Goal: Transaction & Acquisition: Purchase product/service

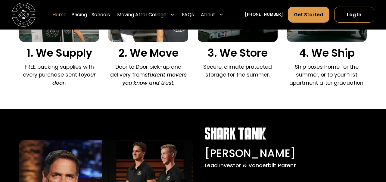
scroll to position [476, 0]
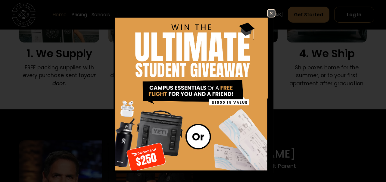
click at [275, 10] on img at bounding box center [271, 13] width 7 height 7
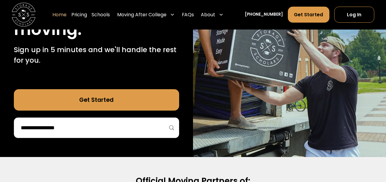
scroll to position [121, 0]
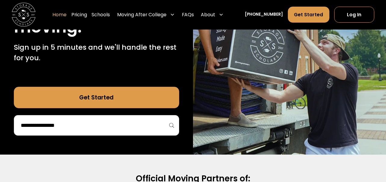
click at [113, 130] on input "search" at bounding box center [96, 125] width 153 height 10
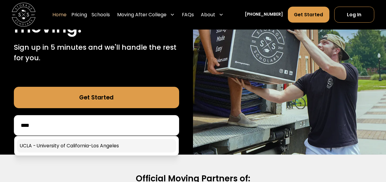
type input "****"
click at [93, 145] on link at bounding box center [96, 145] width 159 height 13
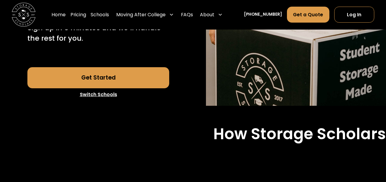
scroll to position [227, 0]
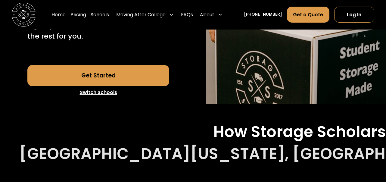
click at [100, 65] on link "Get Started" at bounding box center [98, 75] width 142 height 21
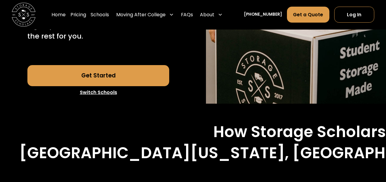
click at [137, 65] on link "Get Started" at bounding box center [98, 75] width 142 height 21
click at [86, 14] on link "Pricing" at bounding box center [79, 15] width 16 height 17
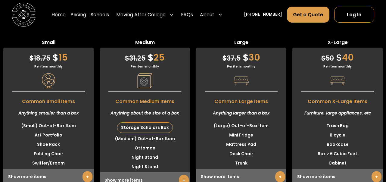
scroll to position [1503, 0]
